Goal: Navigation & Orientation: Find specific page/section

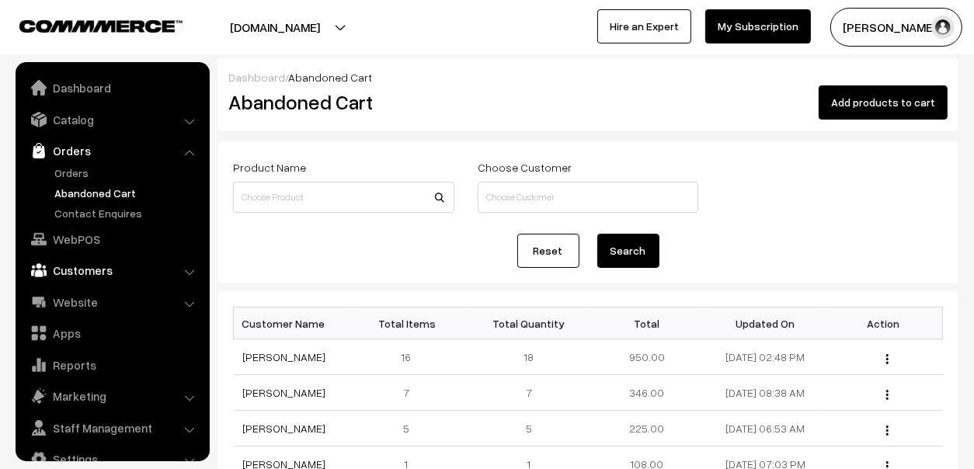
scroll to position [26, 0]
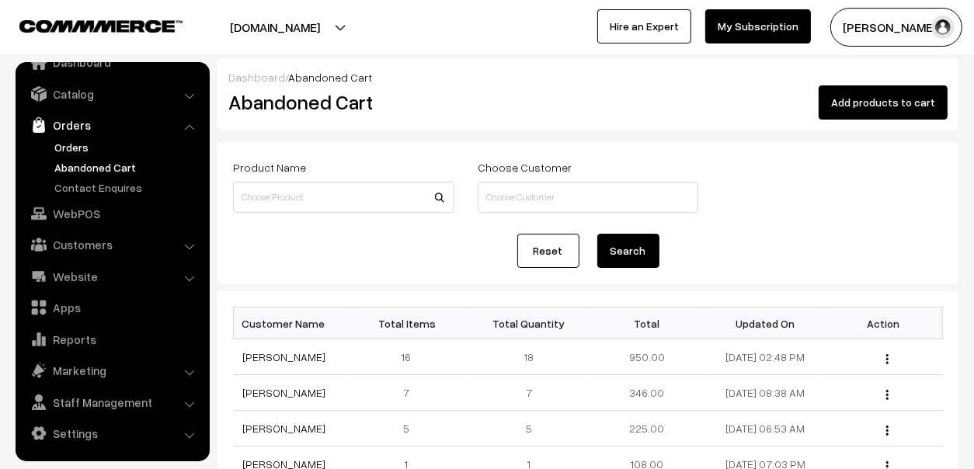
click at [82, 150] on link "Orders" at bounding box center [127, 147] width 154 height 16
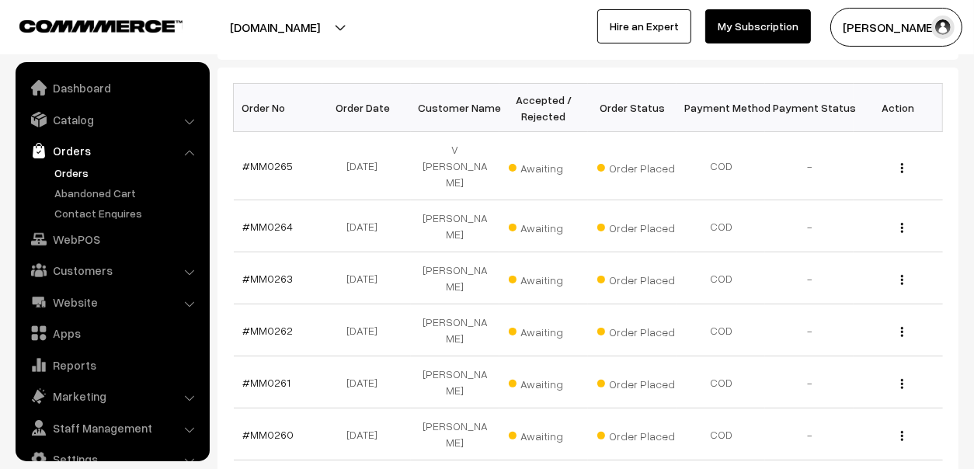
scroll to position [26, 0]
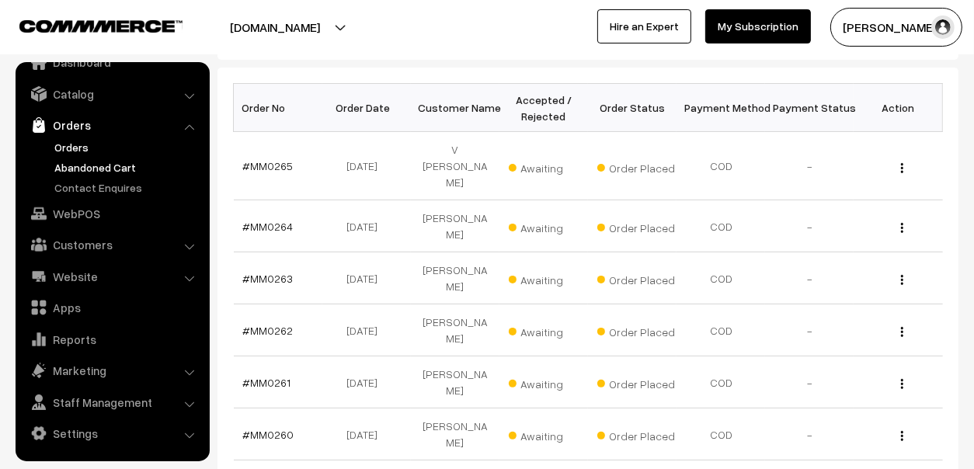
click at [95, 165] on link "Abandoned Cart" at bounding box center [127, 167] width 154 height 16
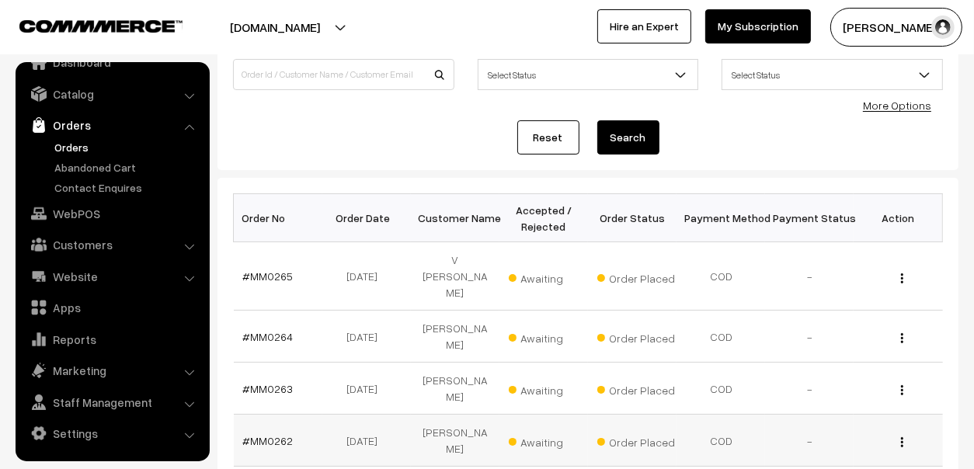
scroll to position [0, 0]
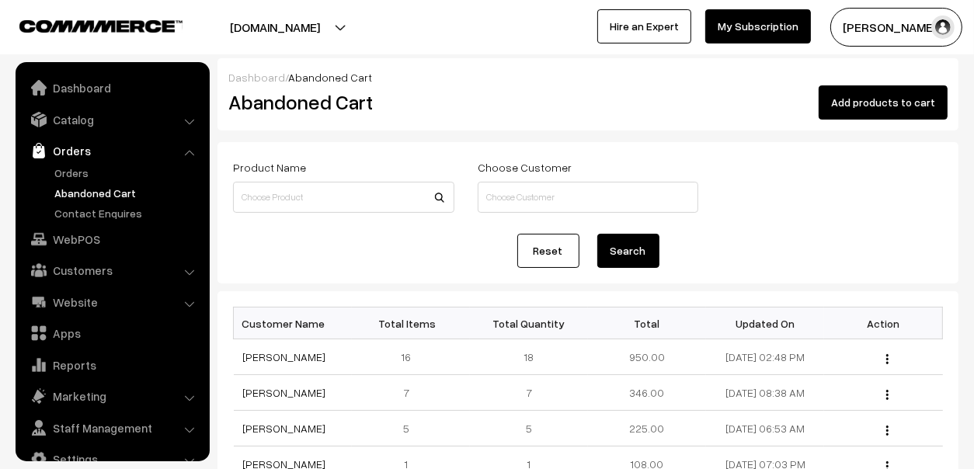
scroll to position [26, 0]
